Goal: Ask a question: Seek information or help from site administrators or community

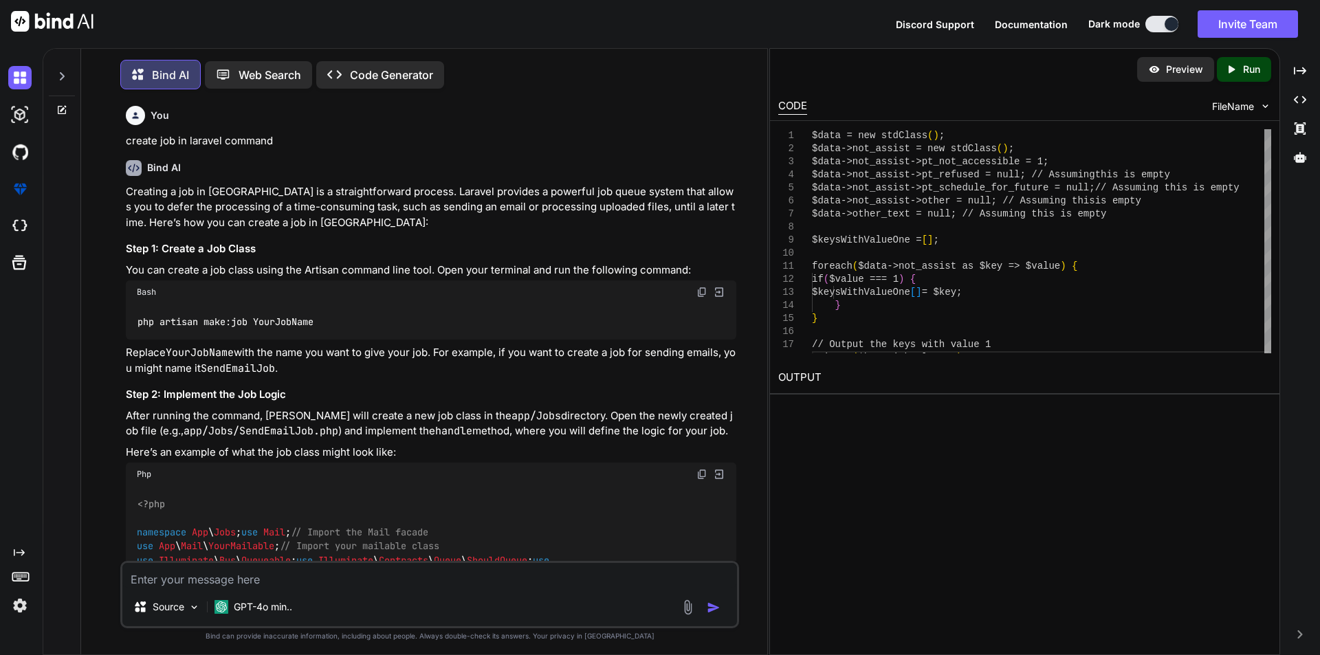
scroll to position [2541, 0]
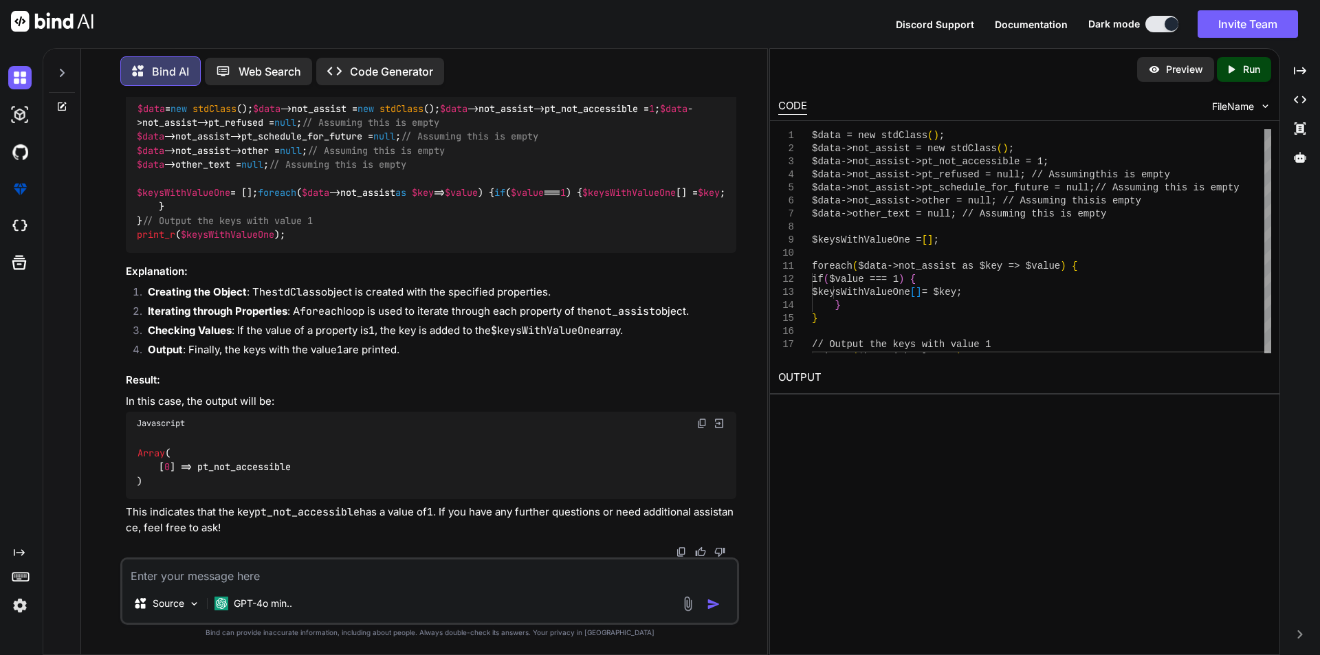
type textarea "Database connection [external_mysql] not configured."
type textarea "x"
type textarea "Database connection [external_mysql] not configured."
click at [716, 604] on img "button" at bounding box center [714, 605] width 14 height 14
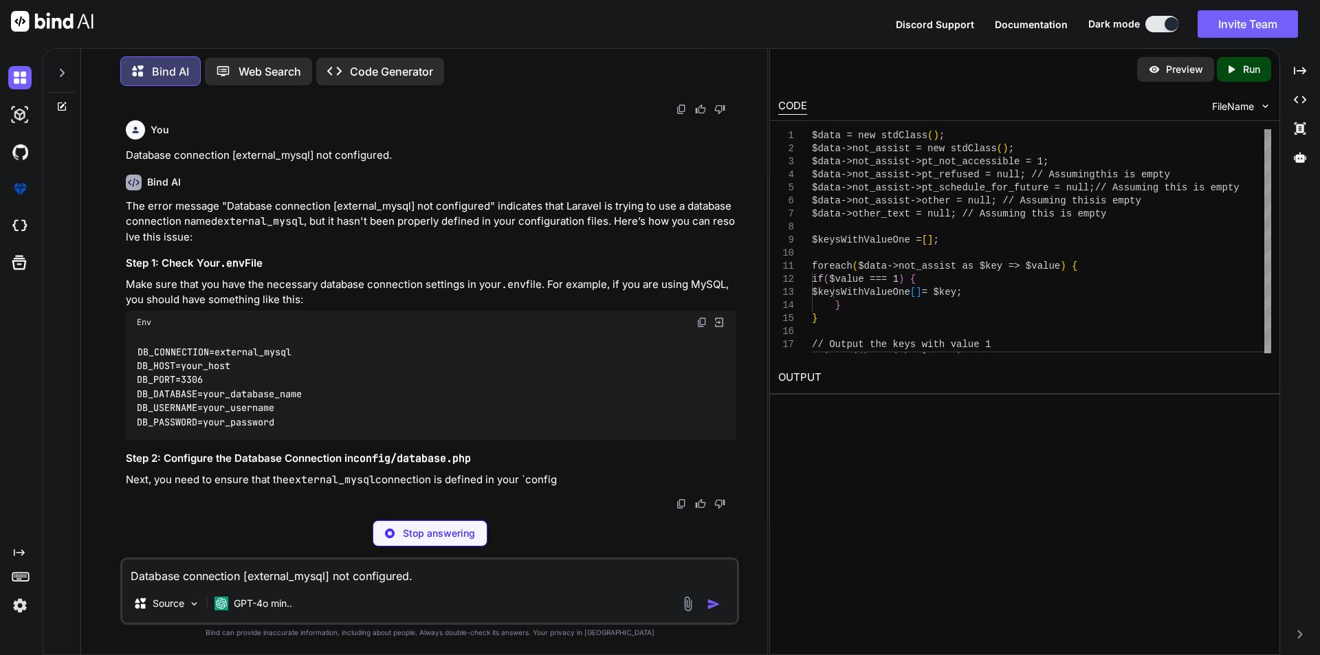
scroll to position [3111, 0]
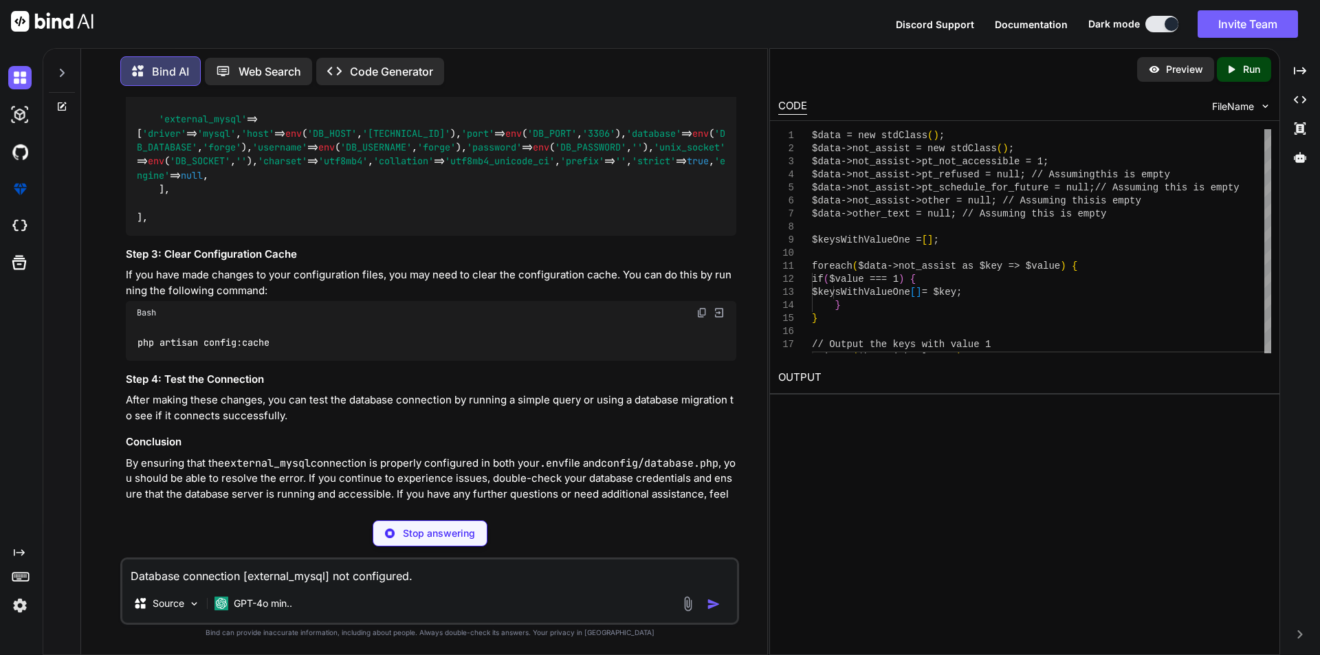
type textarea "x"
type textarea "DB_CONNECTION=external_mysql DB_HOST=your_host DB_PORT=3306 DB_DATABASE=your_da…"
type textarea "x"
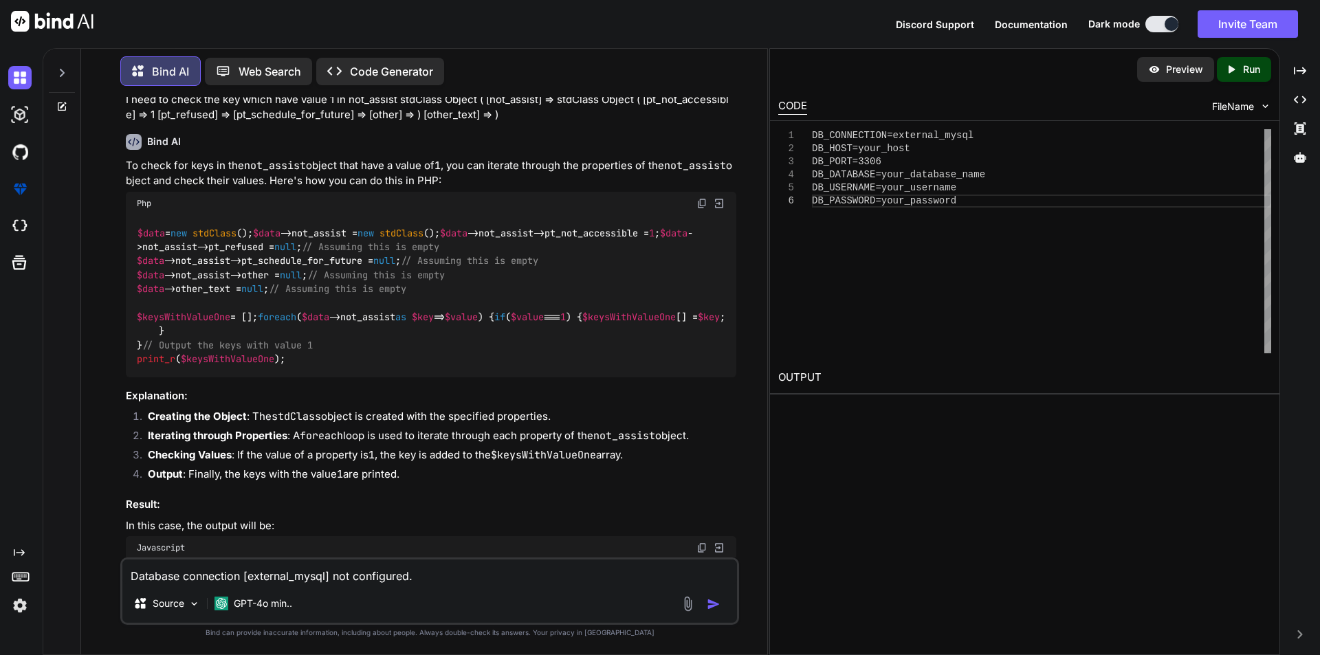
scroll to position [2500, 0]
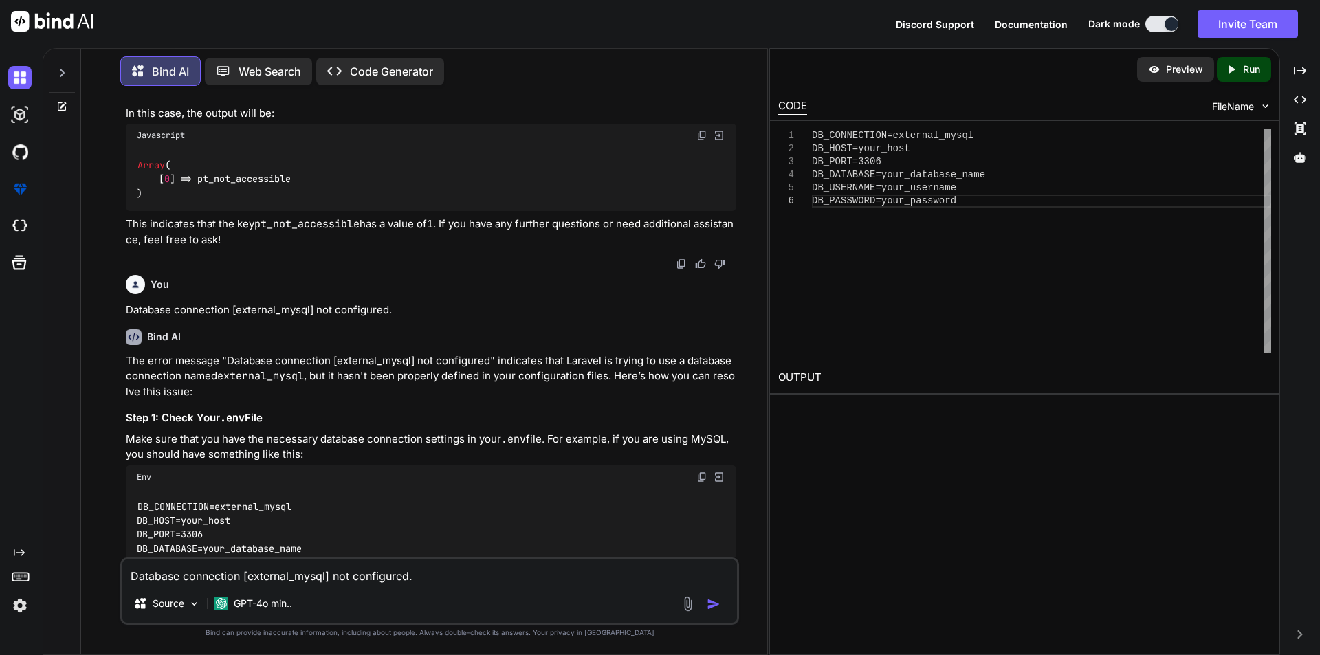
click at [274, 578] on textarea "Database connection [external_mysql] not configured." at bounding box center [429, 572] width 615 height 25
type textarea "laravel cron job"
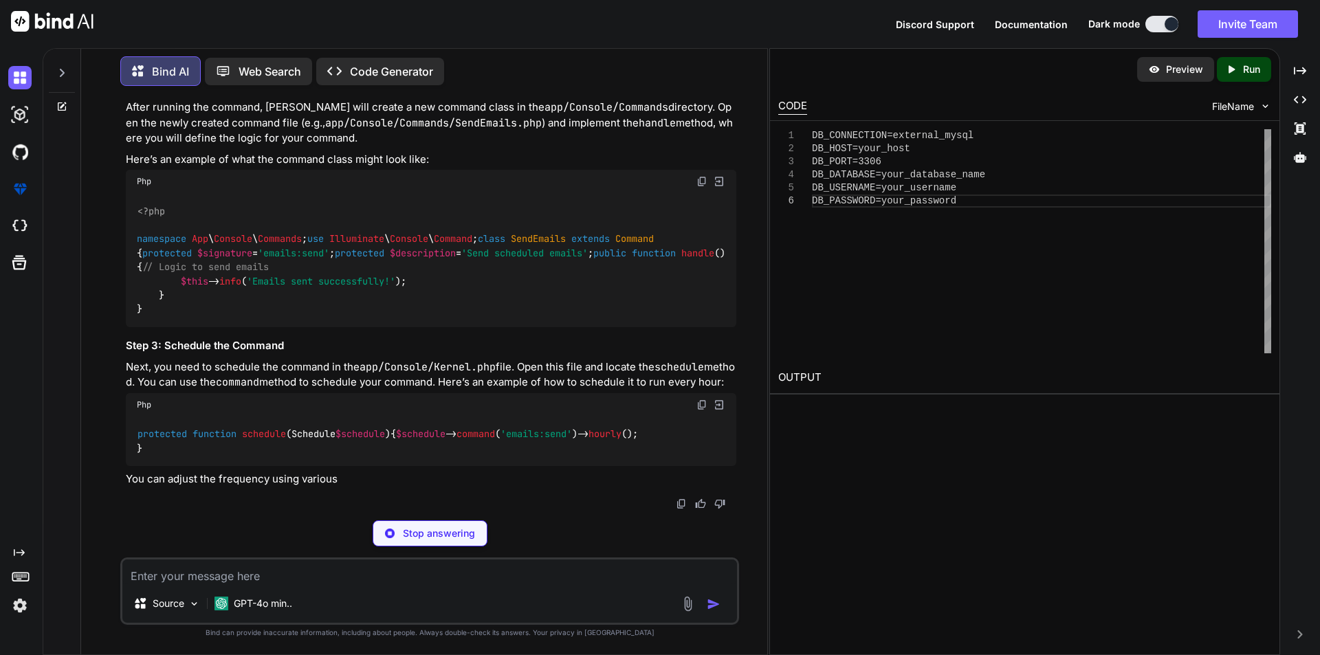
scroll to position [4689, 0]
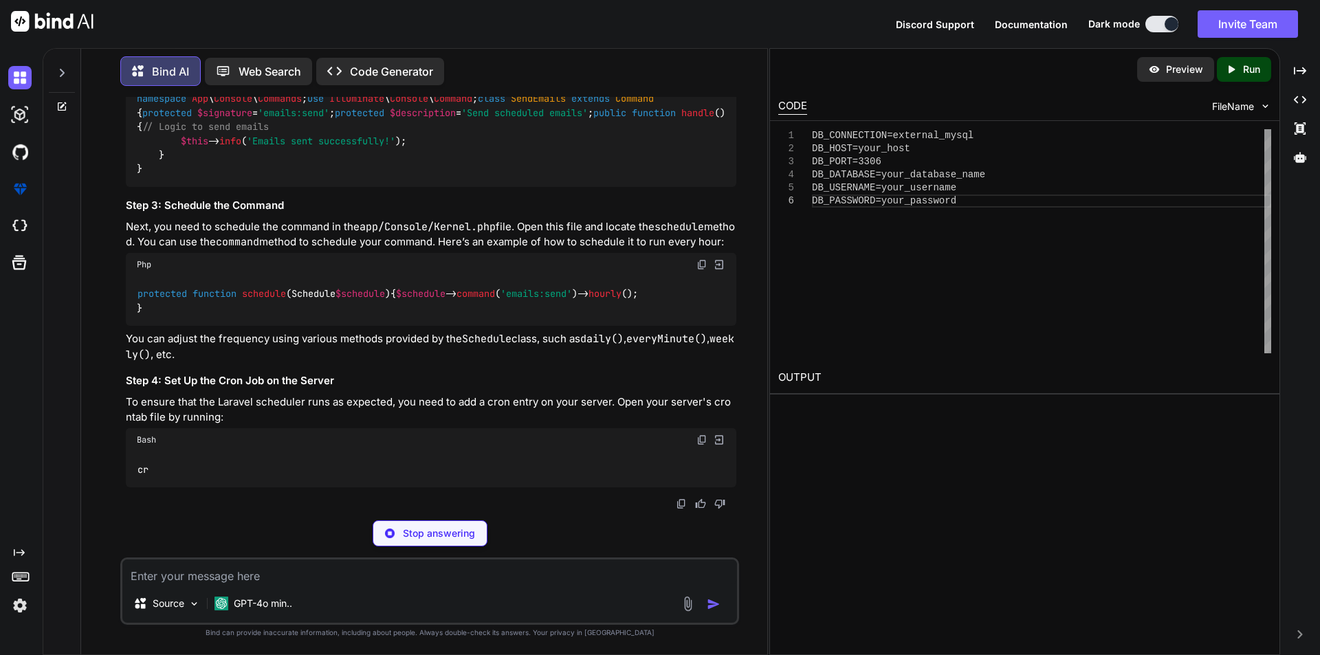
click at [221, 571] on textarea at bounding box center [429, 572] width 615 height 25
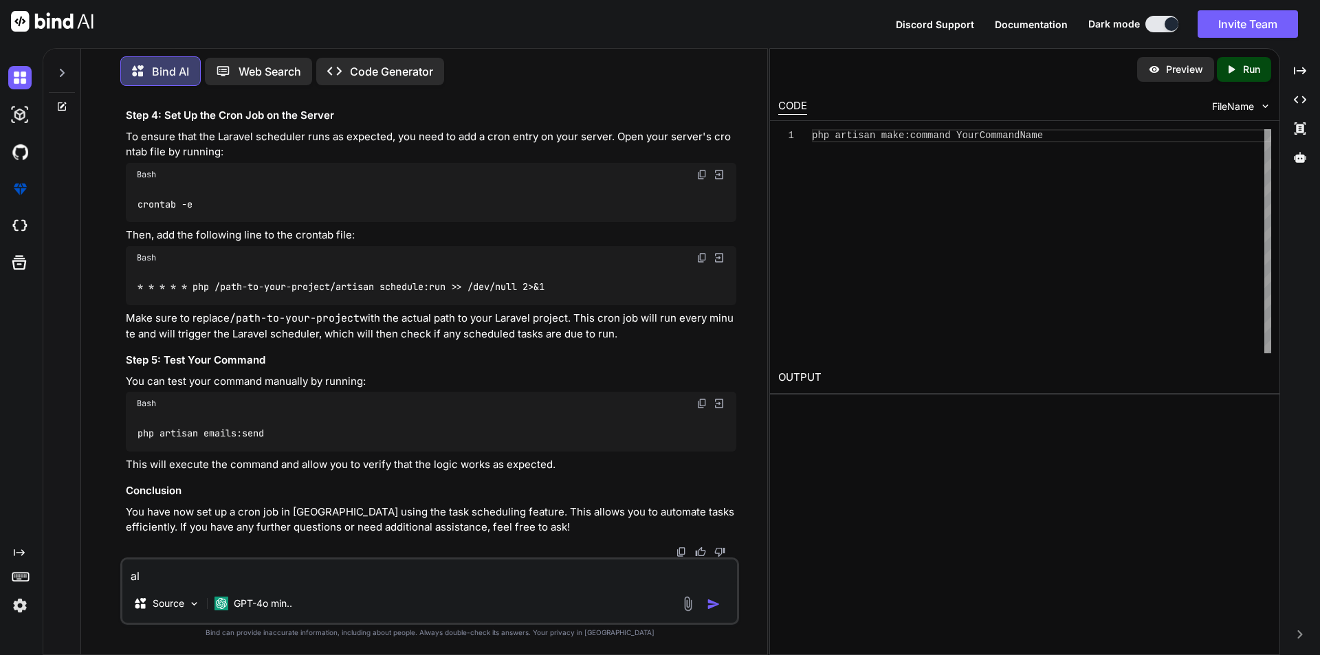
type textarea "a"
type textarea "all duration to run cronjob"
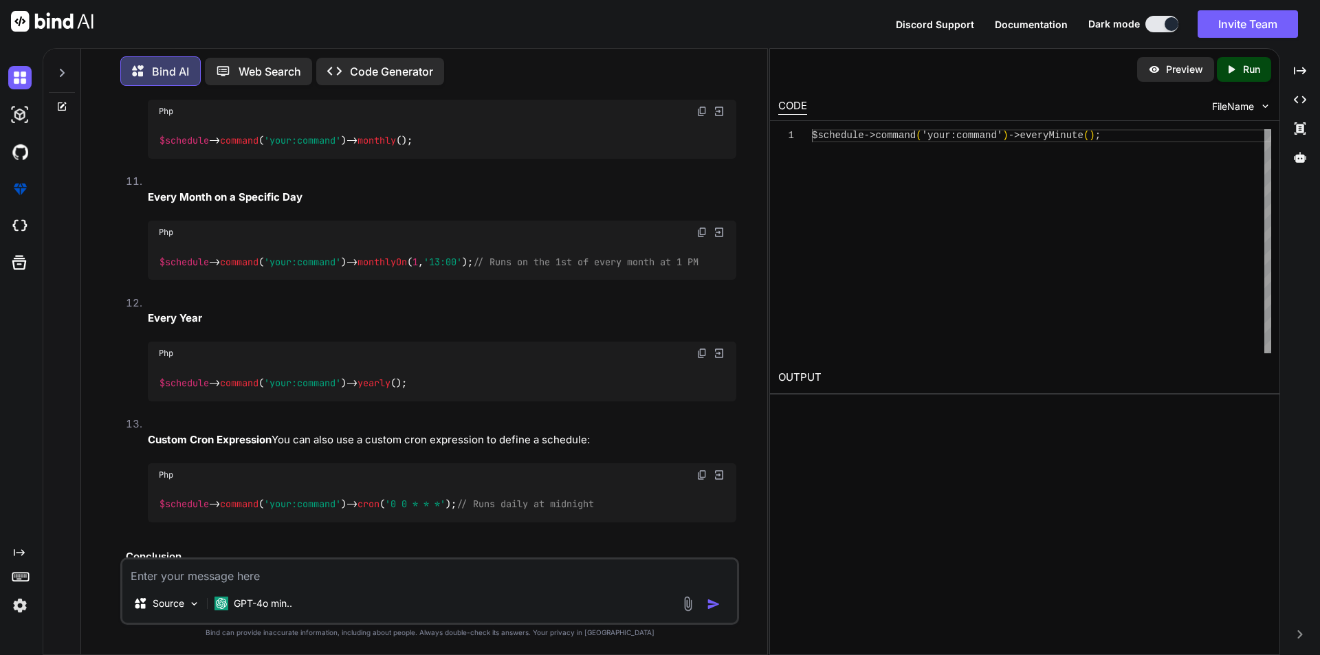
scroll to position [6023, 0]
copy span "hourly"
click at [86, 472] on div "Bind AI Web Search Created with Pixso. Code Generator You create job in laravel…" at bounding box center [424, 353] width 686 height 604
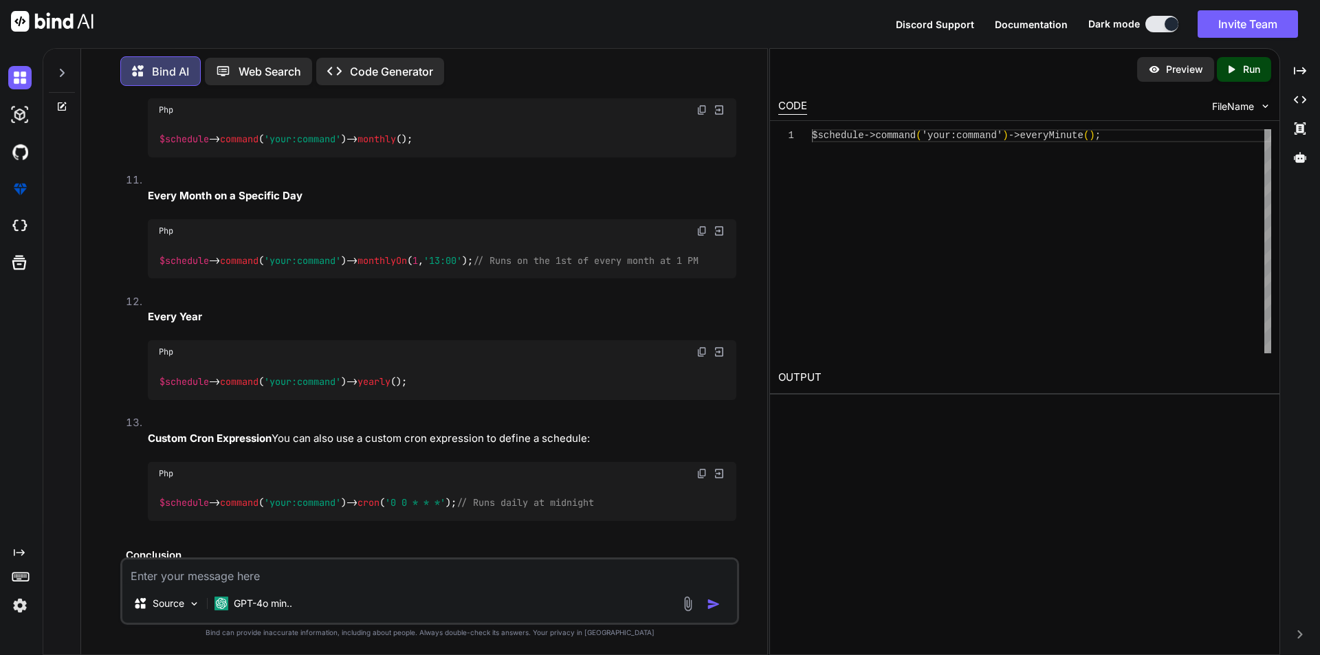
click at [340, 581] on textarea at bounding box center [429, 572] width 615 height 25
type textarea "c"
type textarea "change datatype datetime to varchar sql query"
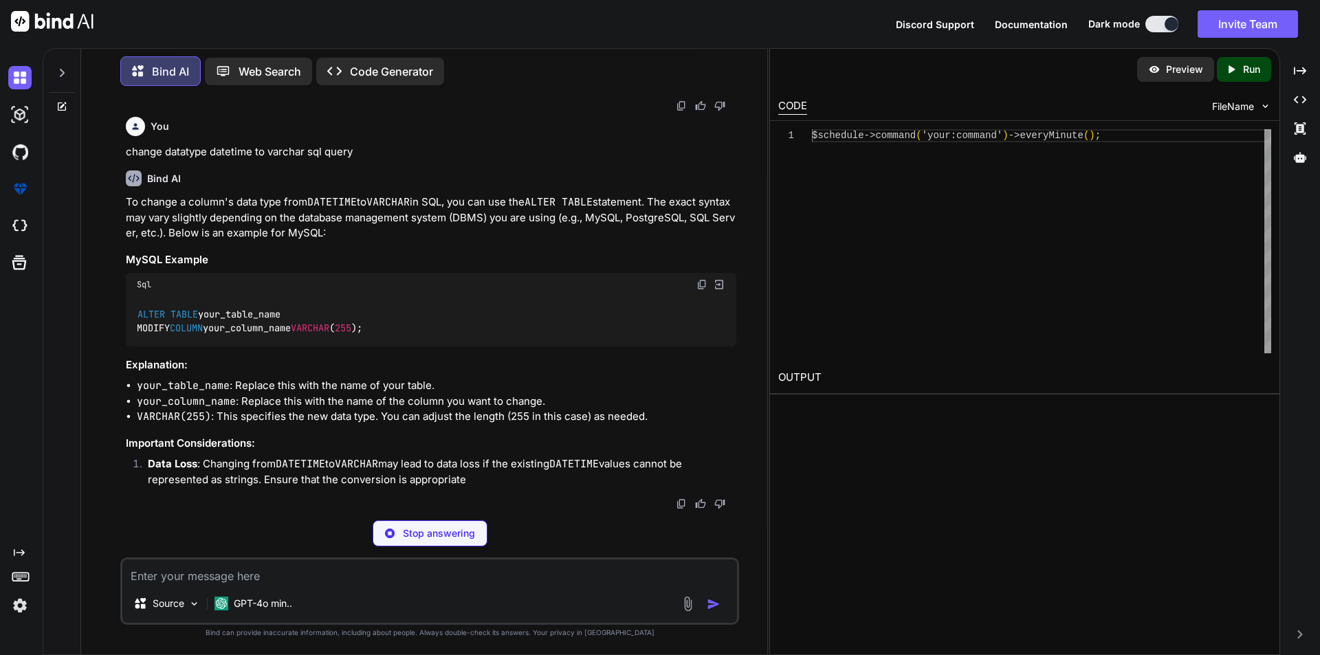
scroll to position [7364, 0]
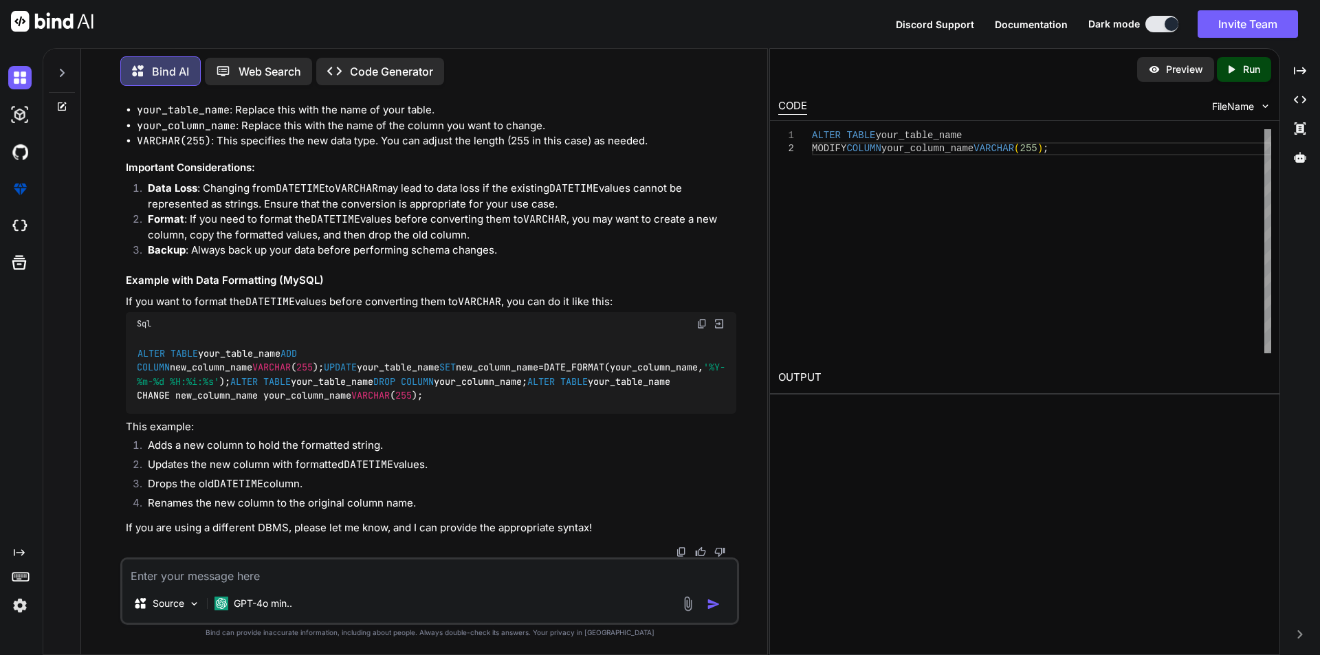
drag, startPoint x: 138, startPoint y: 314, endPoint x: 397, endPoint y: 327, distance: 260.2
click at [397, 71] on div "ALTER TABLE your_table_name MODIFY COLUMN your_column_name [PERSON_NAME] ( 255 …" at bounding box center [431, 46] width 611 height 50
copy code "ALTER TABLE your_table_name MODIFY COLUMN your_column_name [PERSON_NAME] ( 255 …"
click at [216, 571] on textarea at bounding box center [429, 572] width 615 height 25
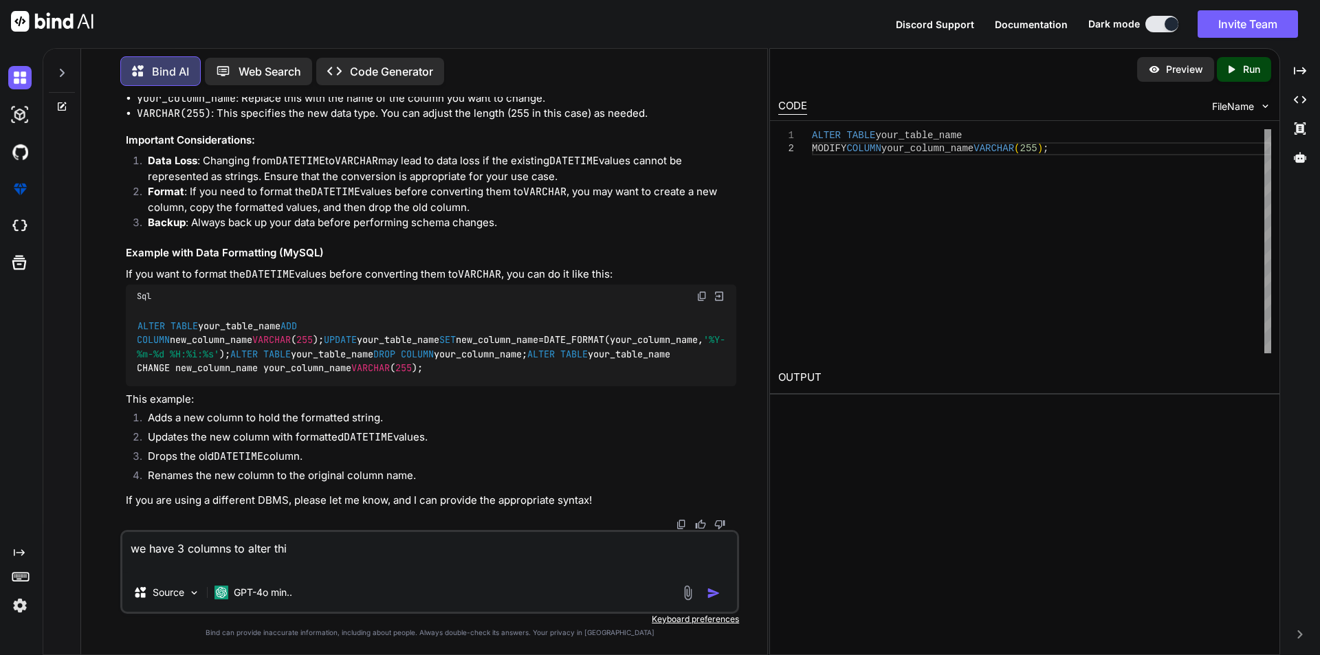
type textarea "we have 3 columns to alter this"
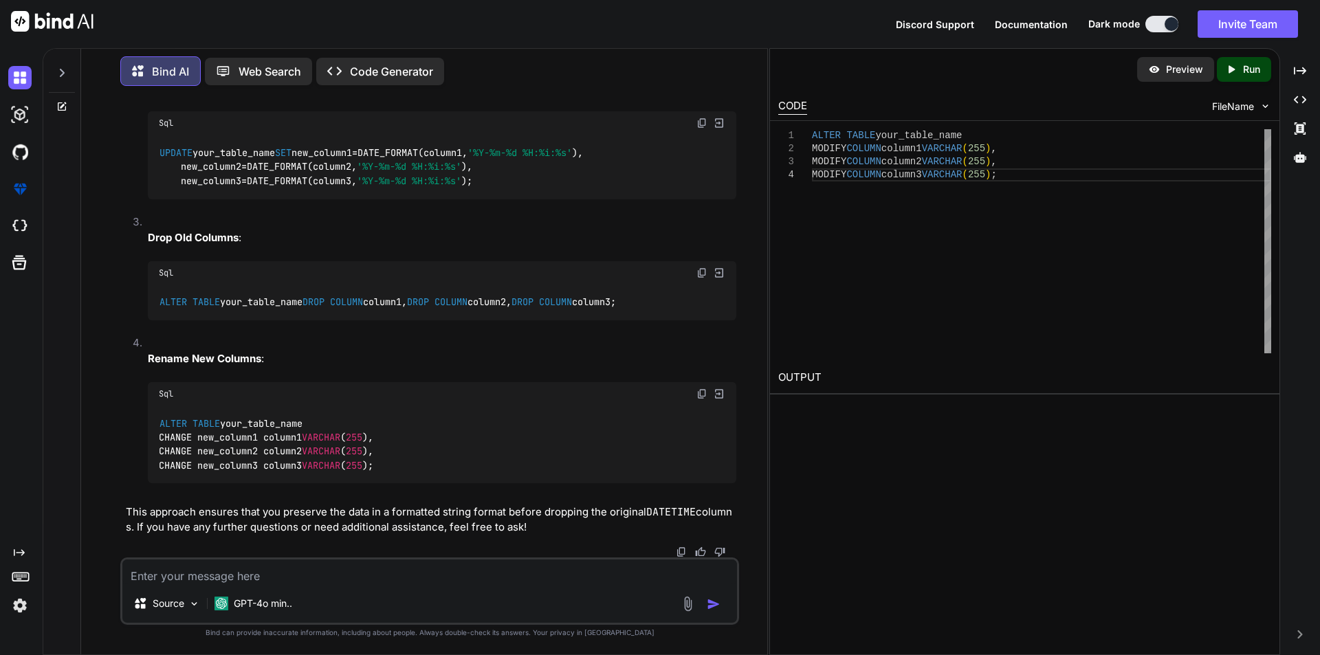
scroll to position [8708, 0]
drag, startPoint x: 161, startPoint y: 164, endPoint x: 372, endPoint y: 210, distance: 215.9
click at [372, 50] on div "ALTER TABLE your_table_name ADD COLUMN new_column1 VARCHAR ( 255 ), ADD COLUMN …" at bounding box center [442, 25] width 589 height 50
copy code "ALTER TABLE your_table_name ADD COLUMN new_column1 VARCHAR ( 255 ), ADD COLUMN …"
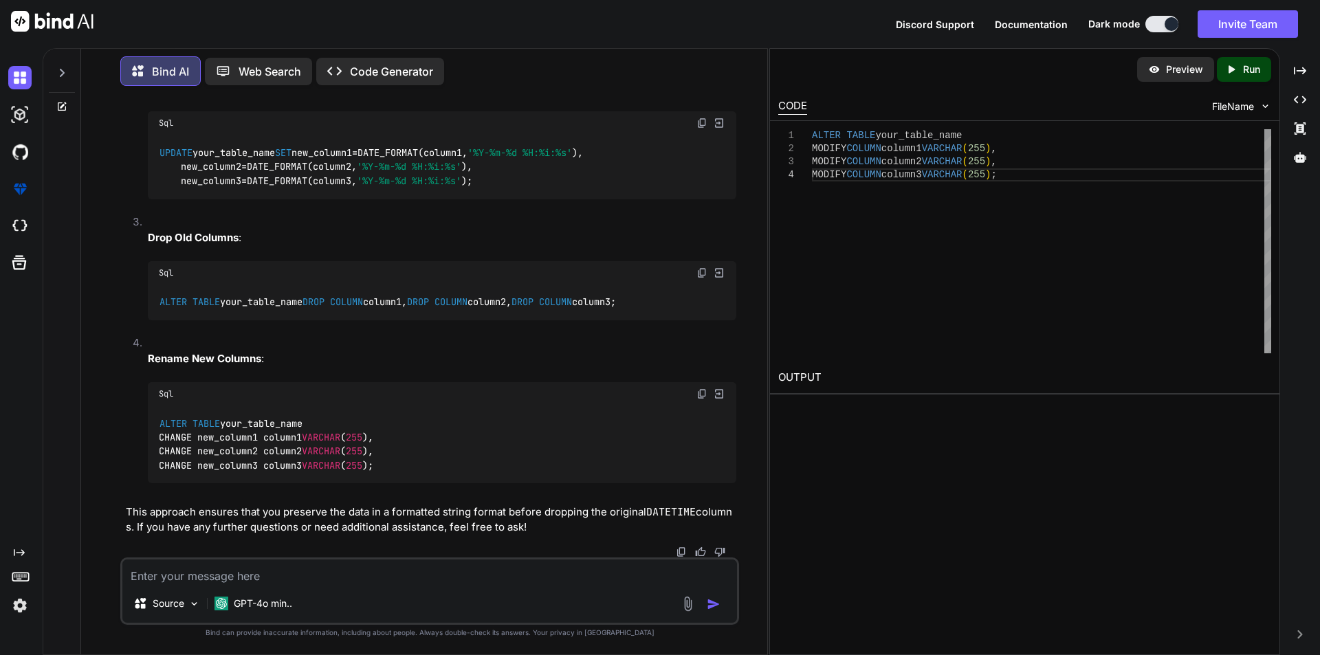
copy code "MODIFY"
